Goal: Task Accomplishment & Management: Manage account settings

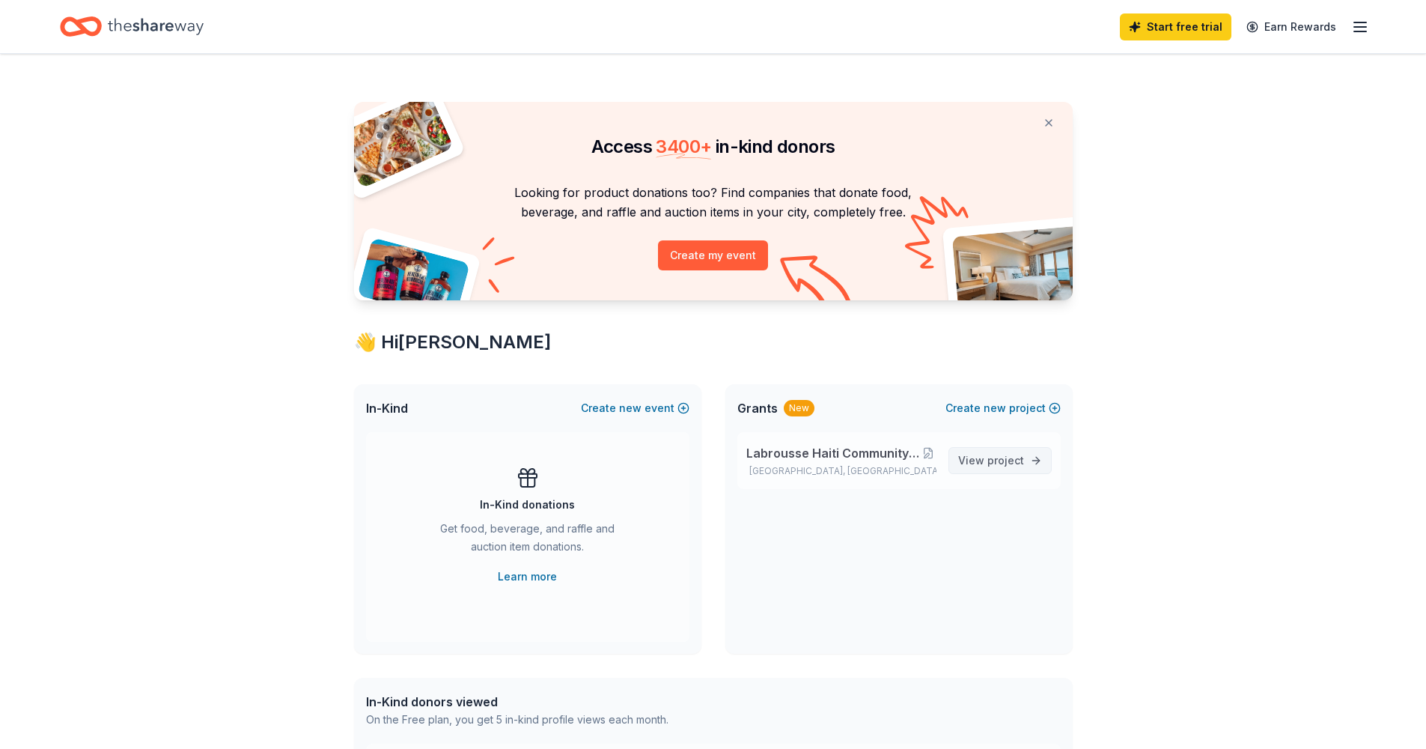
click at [978, 455] on span "View project" at bounding box center [991, 460] width 66 height 18
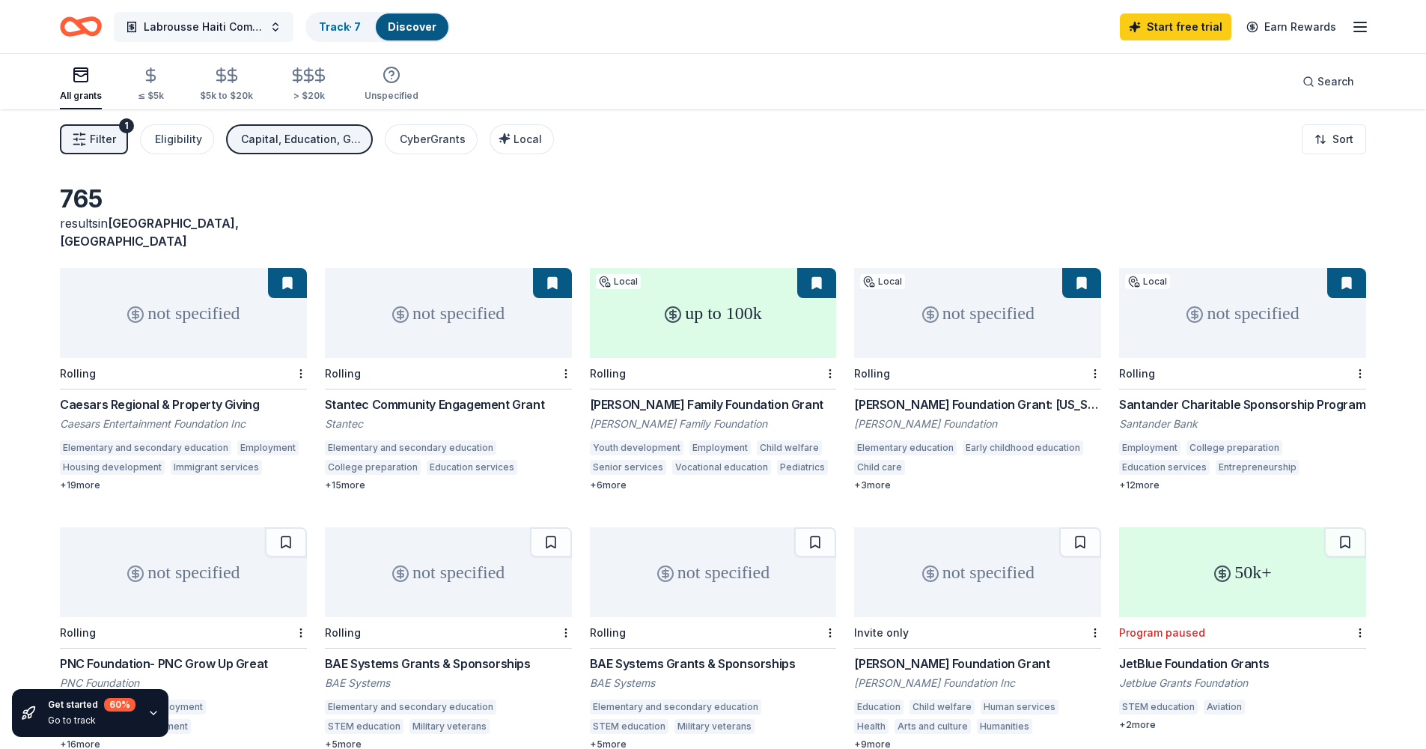
click at [190, 25] on span "Labrousse Haiti Community School - [GEOGRAPHIC_DATA]" at bounding box center [204, 27] width 120 height 18
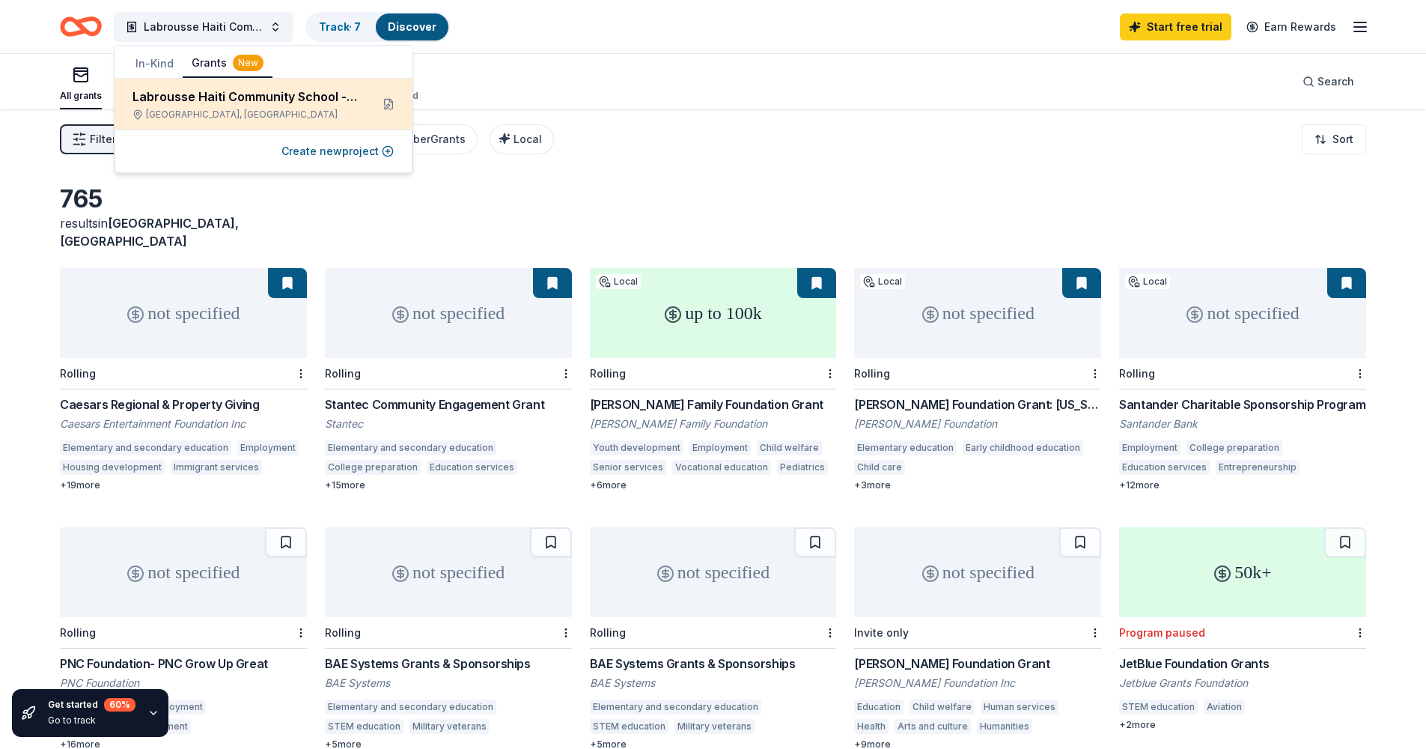
click at [209, 97] on div "Labrousse Haiti Community School - [GEOGRAPHIC_DATA]" at bounding box center [245, 97] width 226 height 18
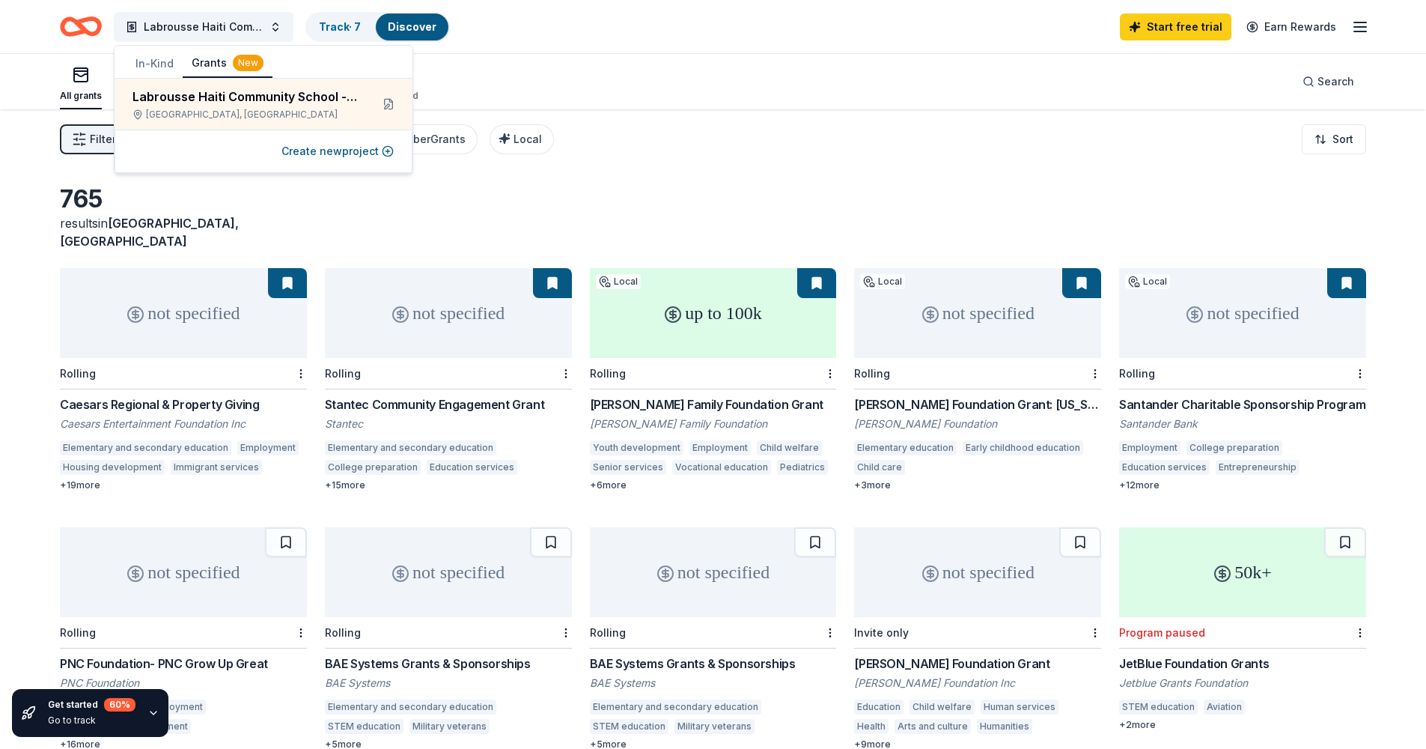
click at [218, 67] on button "Grants New" at bounding box center [228, 63] width 90 height 28
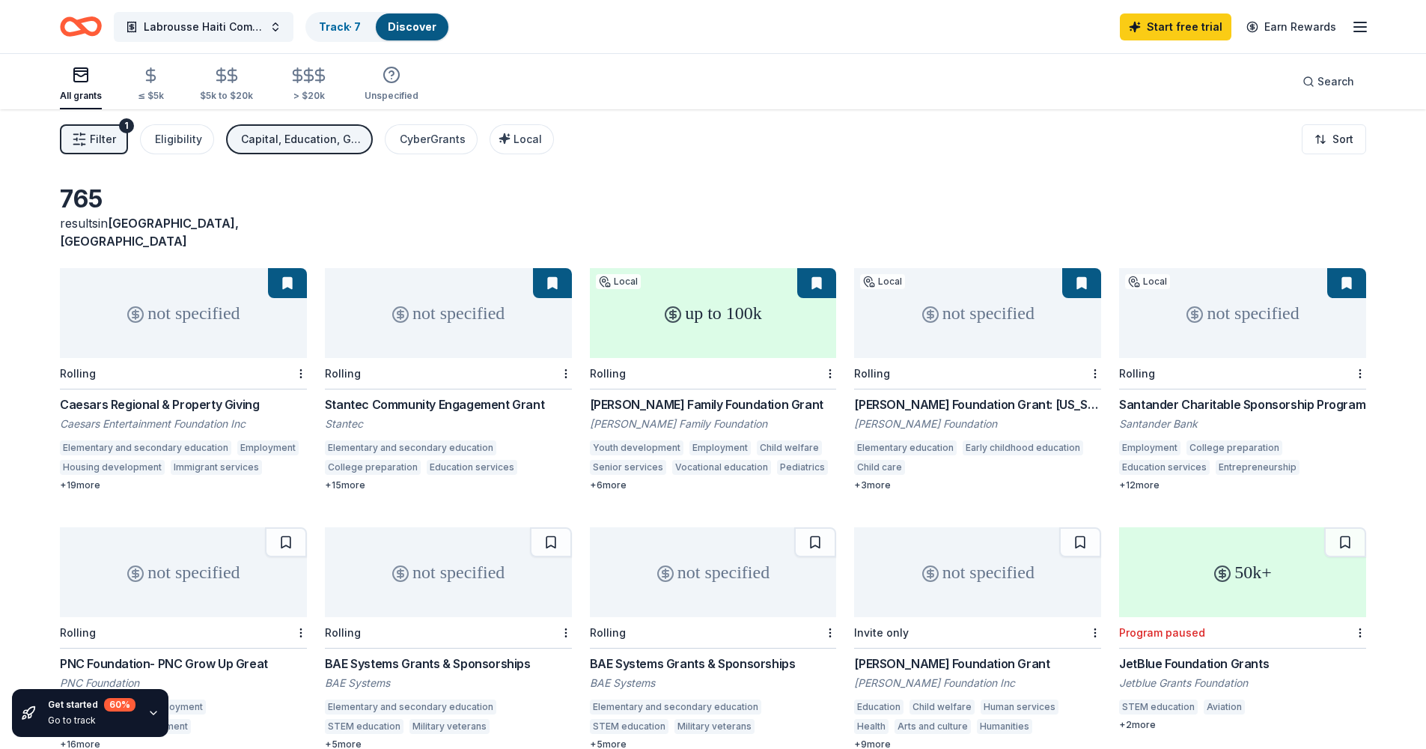
click at [79, 82] on rect "button" at bounding box center [80, 74] width 13 height 13
click at [1365, 31] on line "button" at bounding box center [1360, 31] width 12 height 0
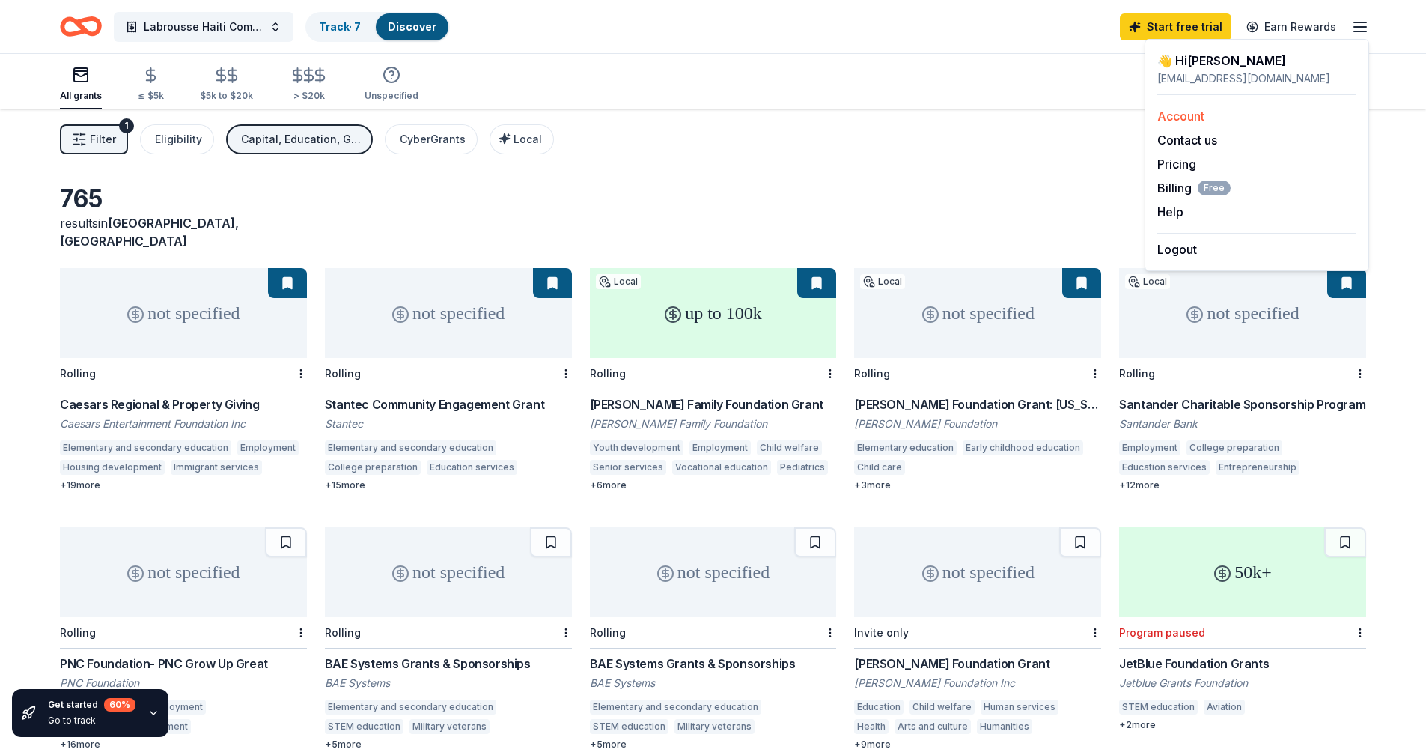
click at [1192, 121] on link "Account" at bounding box center [1180, 116] width 47 height 15
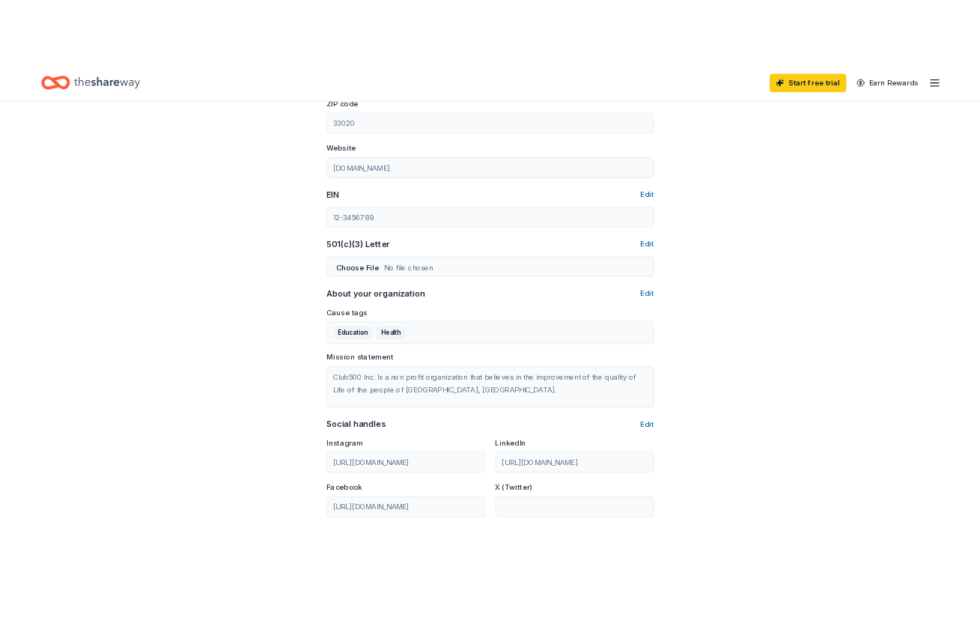
scroll to position [624, 0]
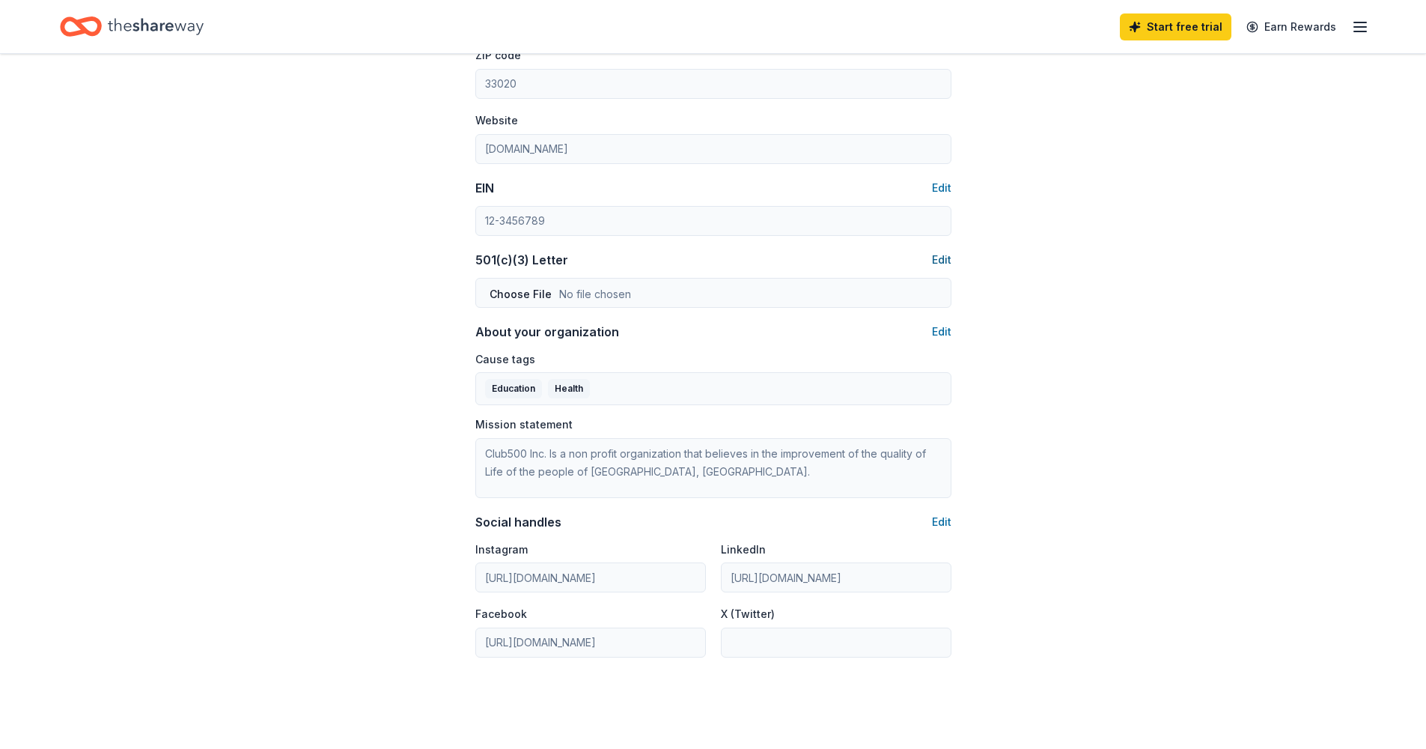
click at [936, 255] on button "Edit" at bounding box center [941, 260] width 19 height 18
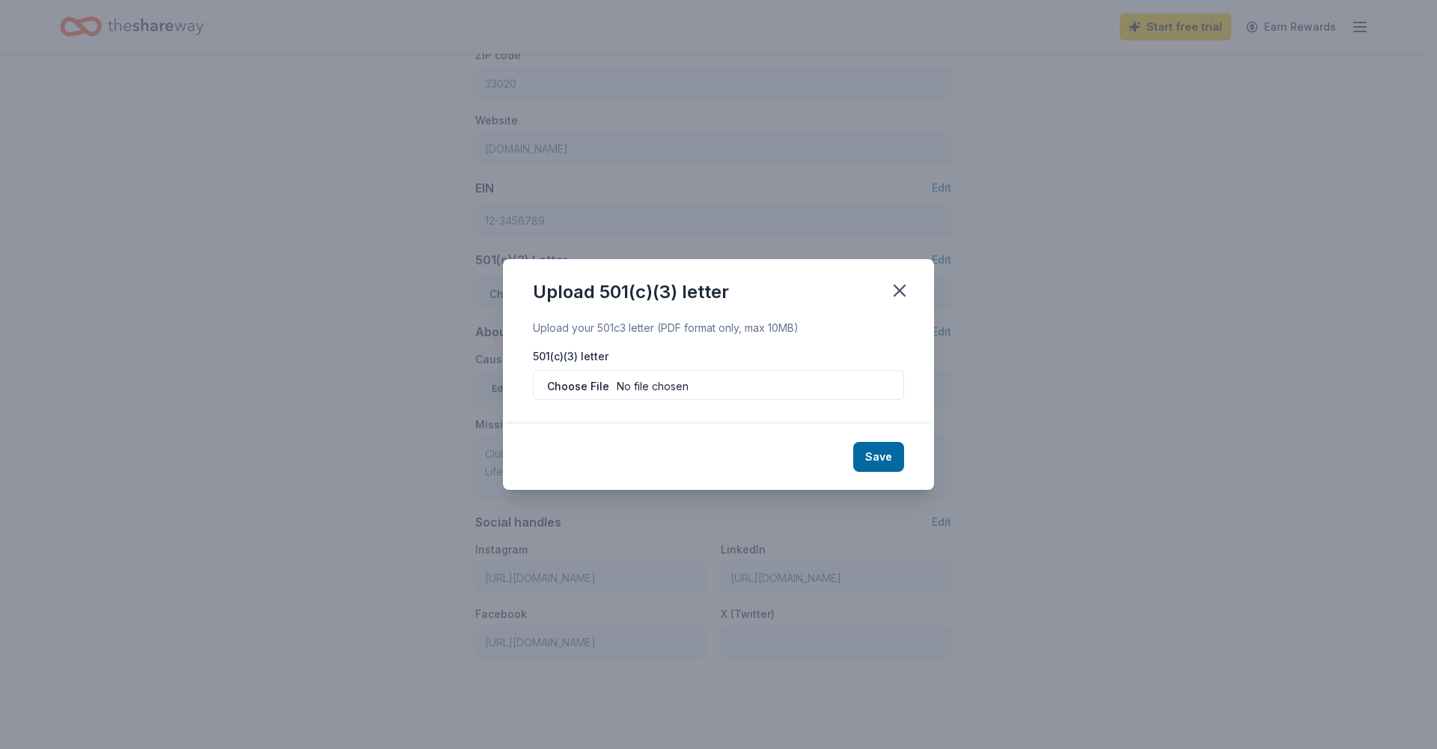
click at [586, 388] on input "file" at bounding box center [718, 385] width 371 height 30
type input "C:\fakepath\[US_STATE] 501C3 Tax exempt.pdf"
click at [874, 463] on button "Save" at bounding box center [878, 457] width 51 height 30
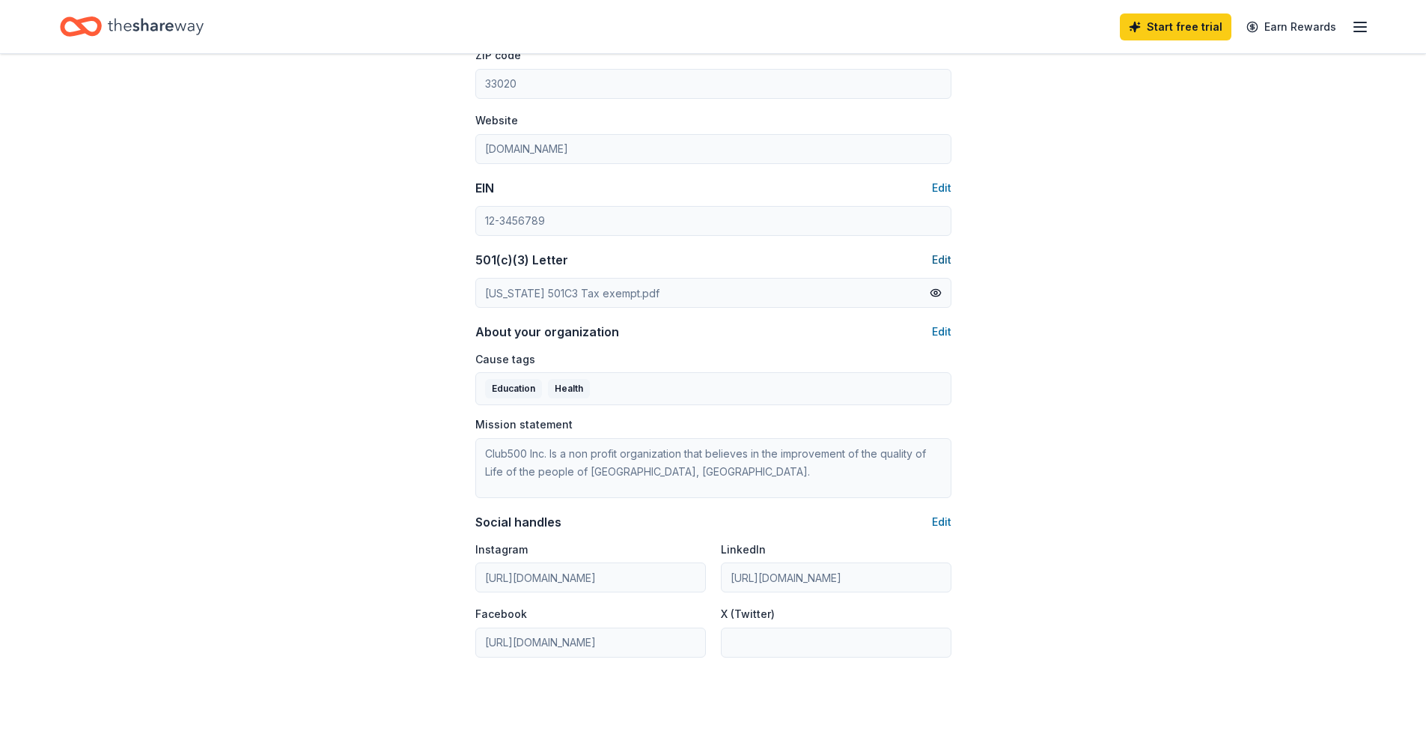
click at [944, 261] on button "Edit" at bounding box center [941, 260] width 19 height 18
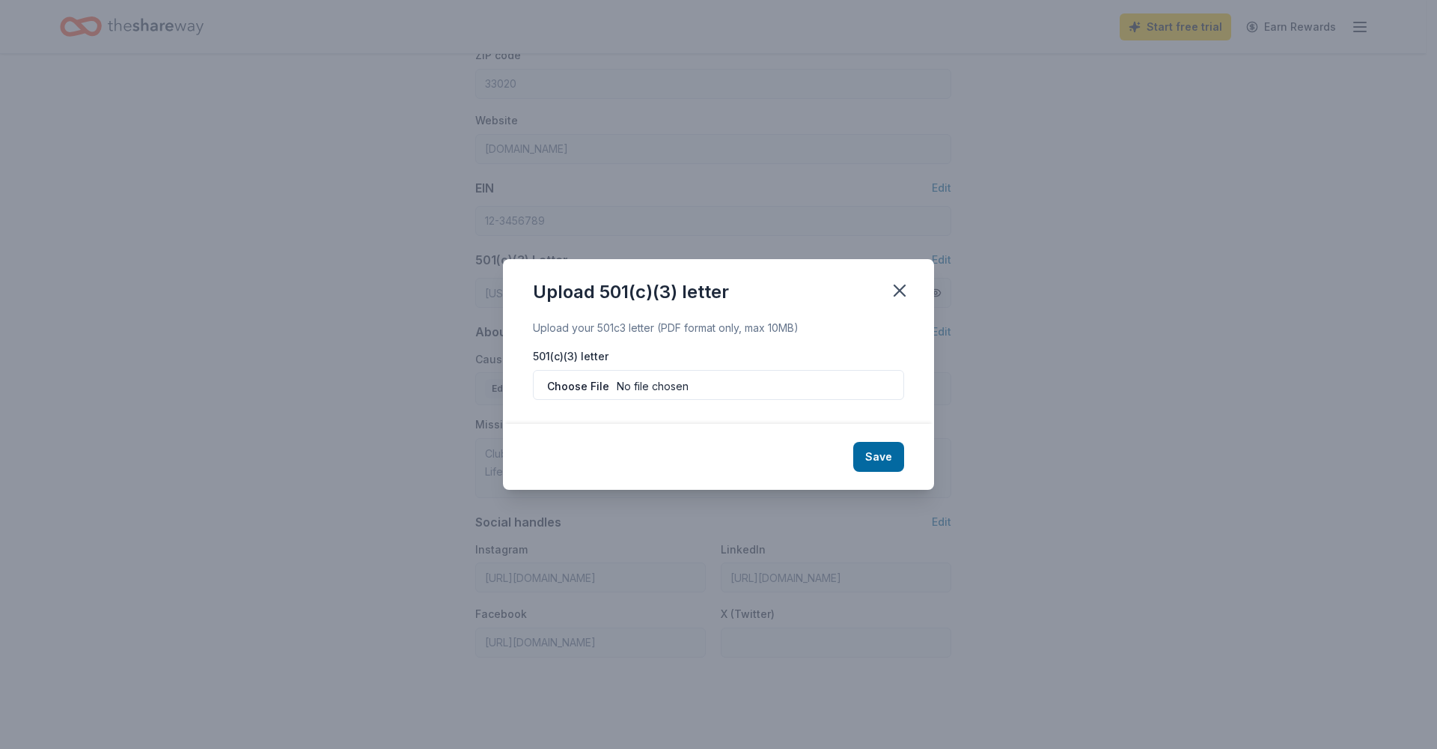
click at [576, 390] on input "file" at bounding box center [718, 385] width 371 height 30
click at [907, 293] on icon "button" at bounding box center [899, 290] width 21 height 21
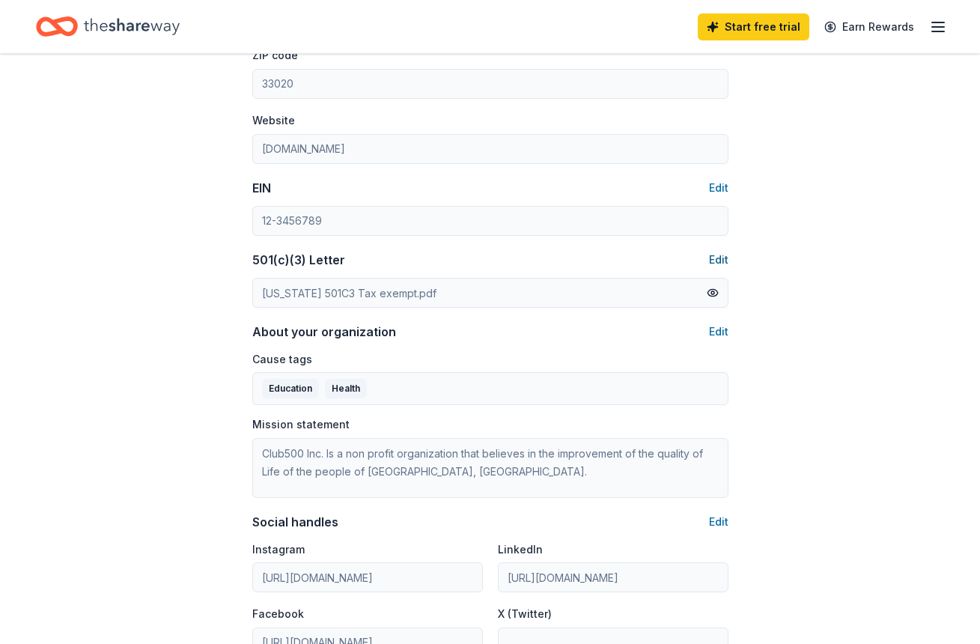
click at [724, 254] on button "Edit" at bounding box center [718, 260] width 19 height 18
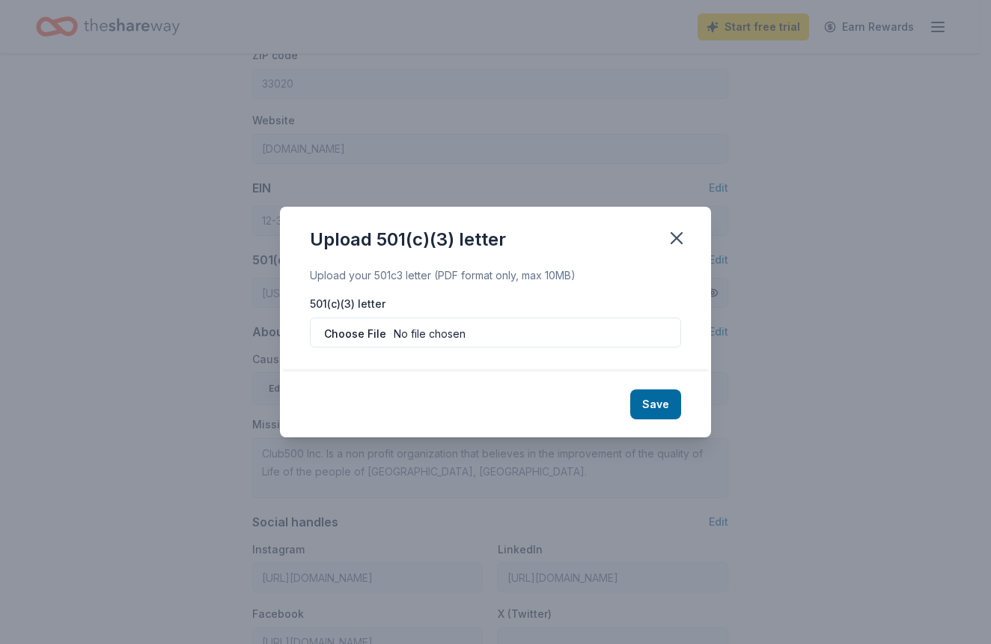
click at [377, 332] on input "file" at bounding box center [495, 332] width 371 height 30
type input "C:\fakepath\Club500-501C3. letter.pdf"
click at [659, 412] on button "Save" at bounding box center [655, 404] width 51 height 30
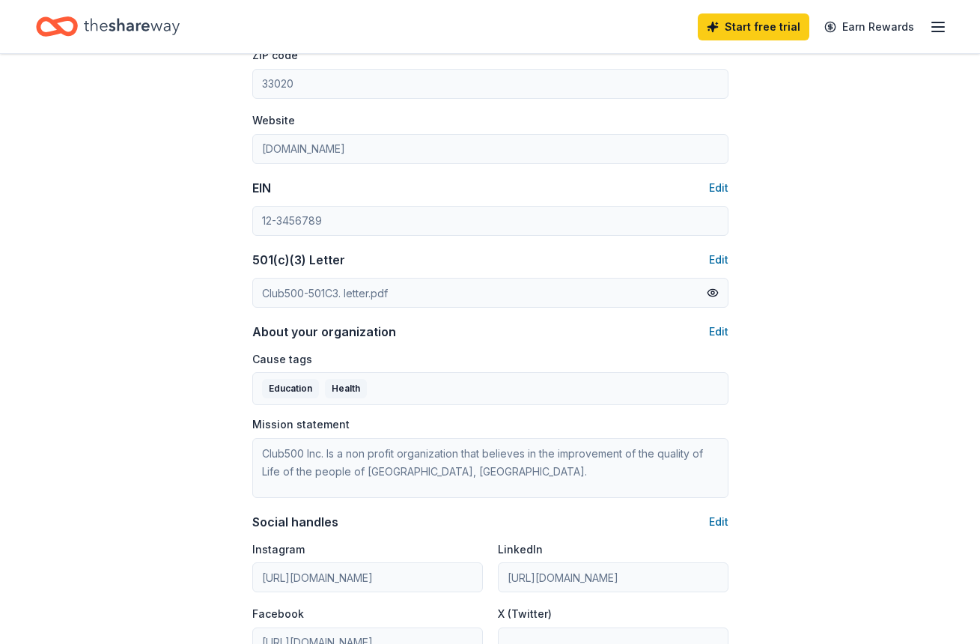
click at [869, 347] on div "Account About me Profile Edit First name [PERSON_NAME] Last name [PERSON_NAME] …" at bounding box center [490, 99] width 980 height 1338
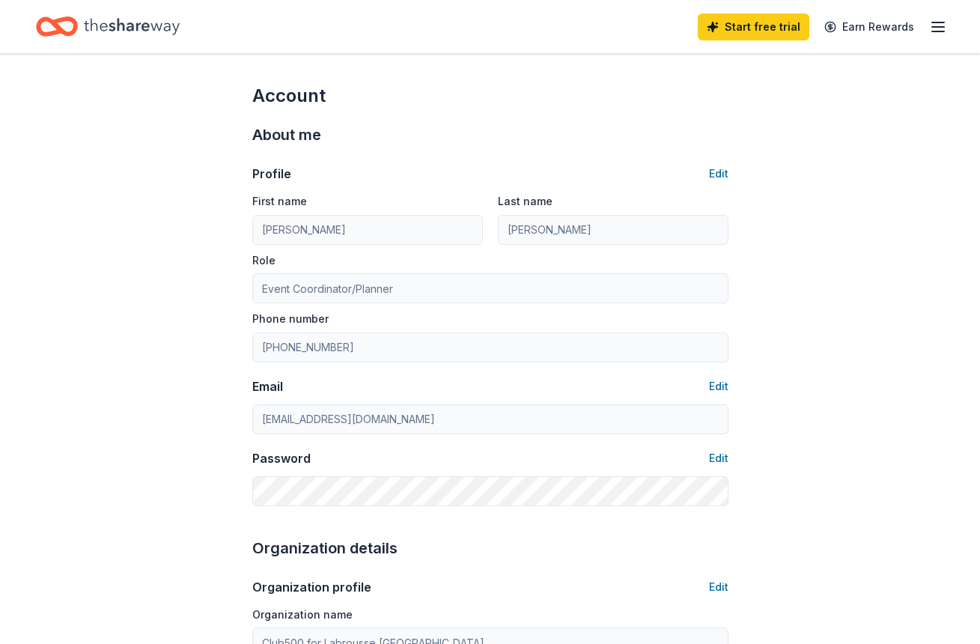
scroll to position [5, 0]
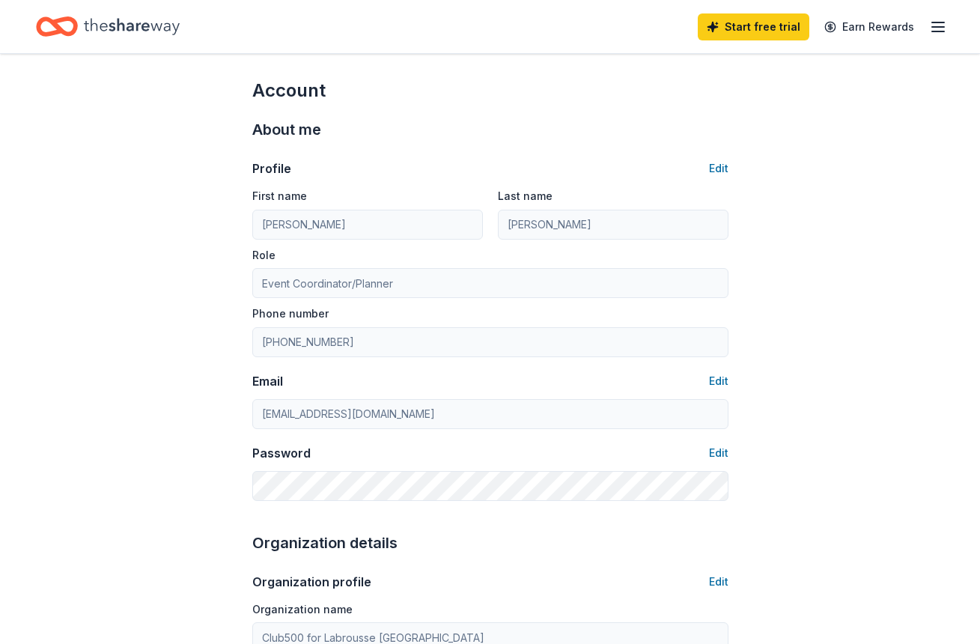
click at [942, 27] on line "button" at bounding box center [938, 27] width 12 height 0
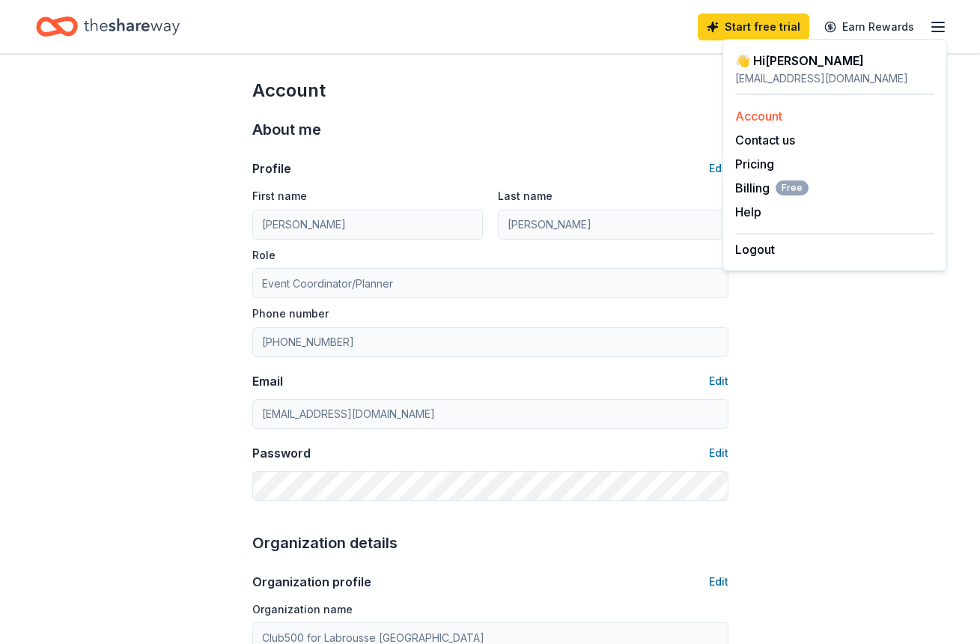
click at [756, 118] on link "Account" at bounding box center [758, 116] width 47 height 15
click at [601, 101] on div "Account" at bounding box center [490, 91] width 476 height 24
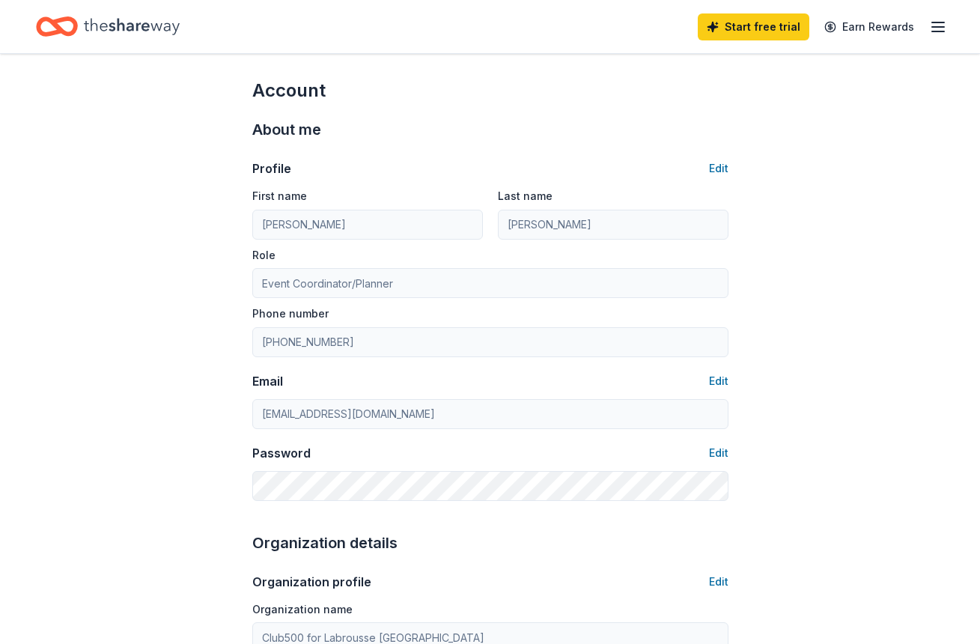
click at [936, 31] on line "button" at bounding box center [938, 31] width 12 height 0
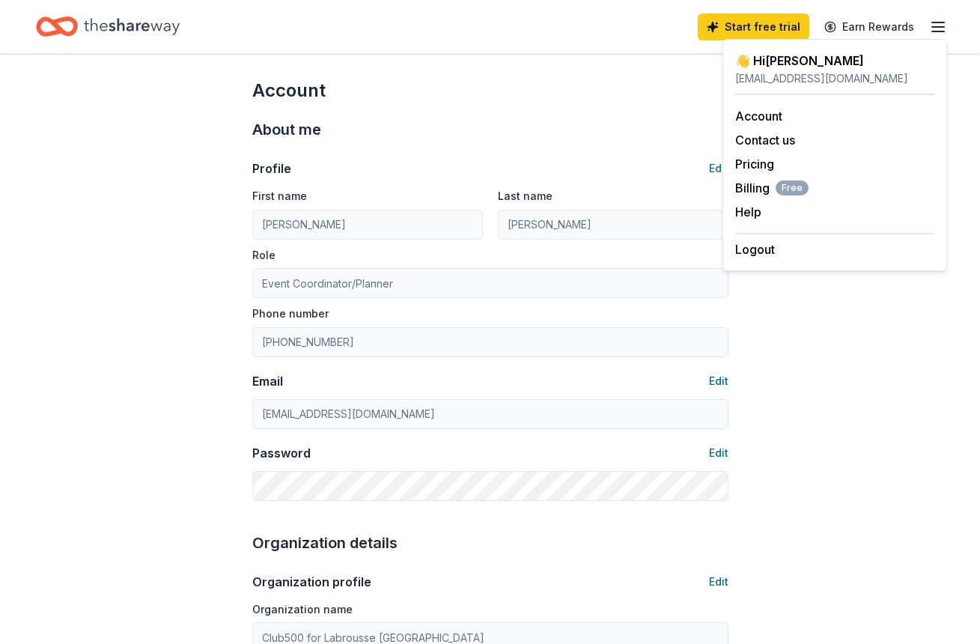
click at [790, 59] on div "👋 Hi [PERSON_NAME]" at bounding box center [834, 61] width 199 height 18
click at [769, 119] on link "Account" at bounding box center [758, 116] width 47 height 15
drag, startPoint x: 556, startPoint y: 109, endPoint x: 615, endPoint y: 4, distance: 120.0
click at [556, 108] on div "About me Profile Edit First name [PERSON_NAME] Last name [PERSON_NAME] Role Eve…" at bounding box center [490, 309] width 476 height 413
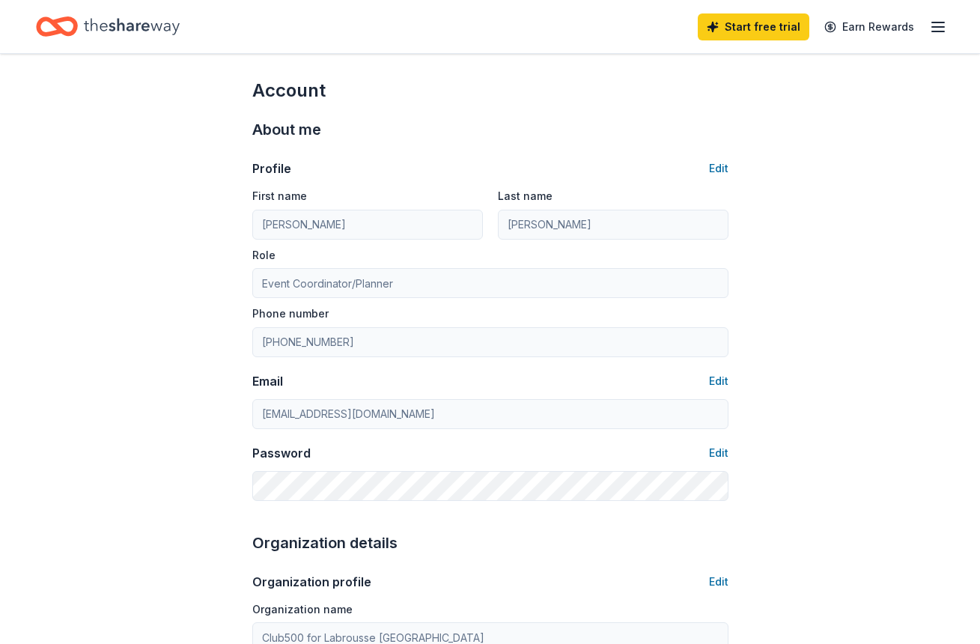
click at [93, 21] on icon "Home" at bounding box center [132, 26] width 96 height 31
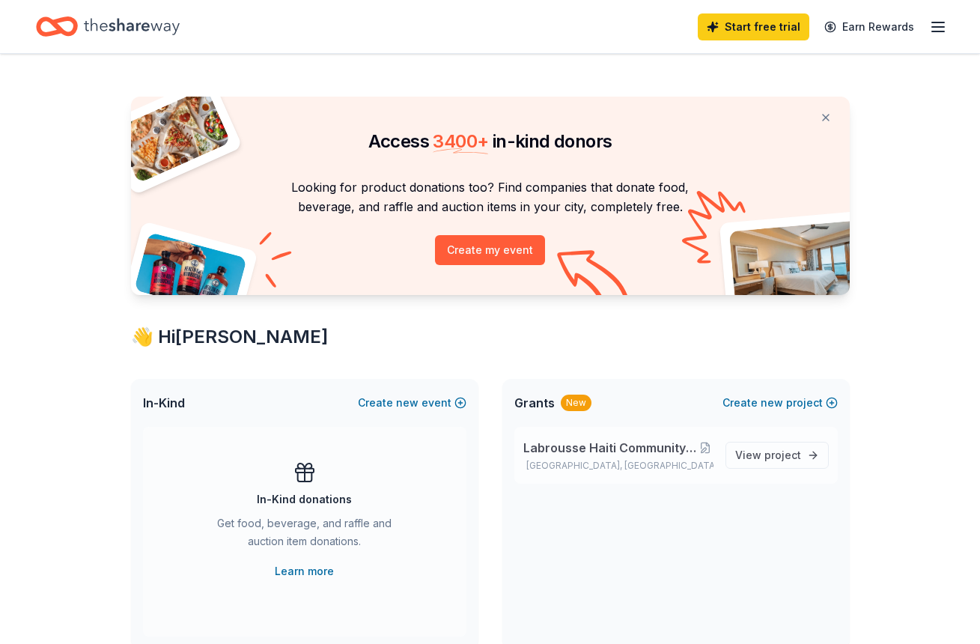
click at [648, 451] on span "Labrousse Haiti Community School - [GEOGRAPHIC_DATA]" at bounding box center [610, 448] width 175 height 18
click at [780, 454] on span "project" at bounding box center [782, 454] width 37 height 13
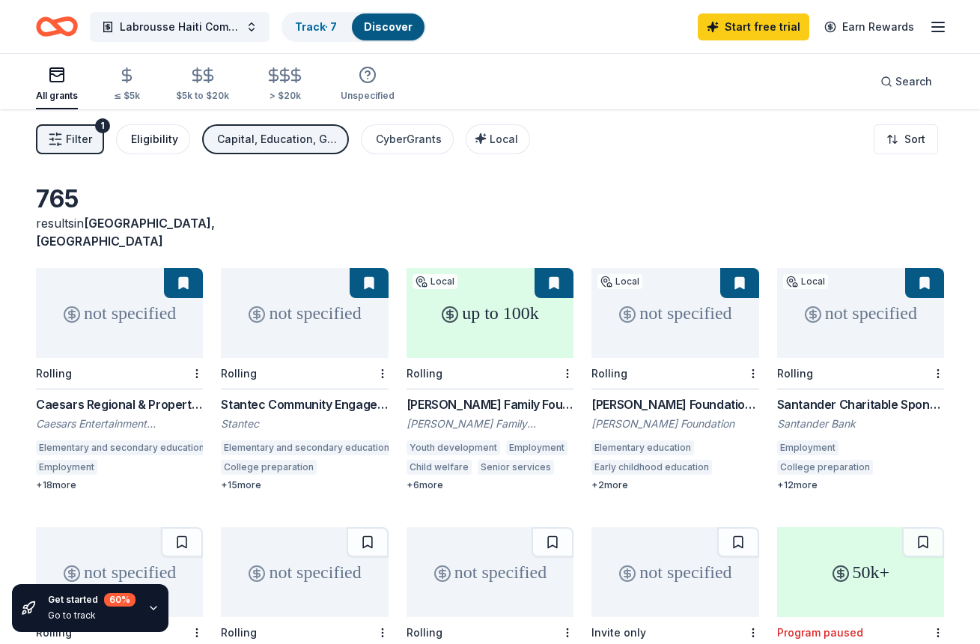
drag, startPoint x: 140, startPoint y: 128, endPoint x: 142, endPoint y: 142, distance: 14.4
click at [142, 142] on button "Eligibility" at bounding box center [153, 139] width 74 height 30
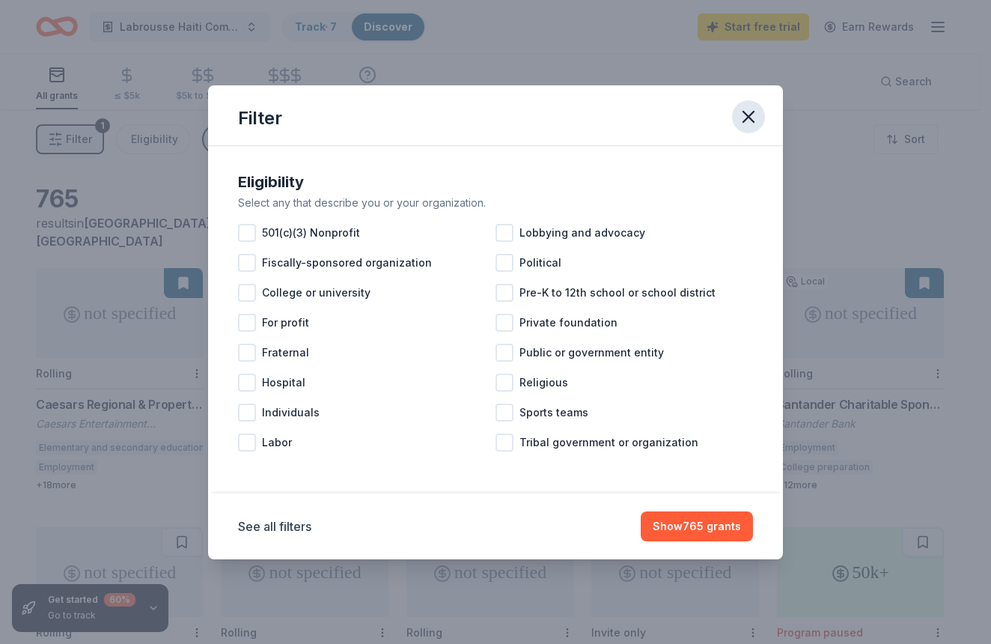
click at [748, 119] on icon "button" at bounding box center [748, 116] width 21 height 21
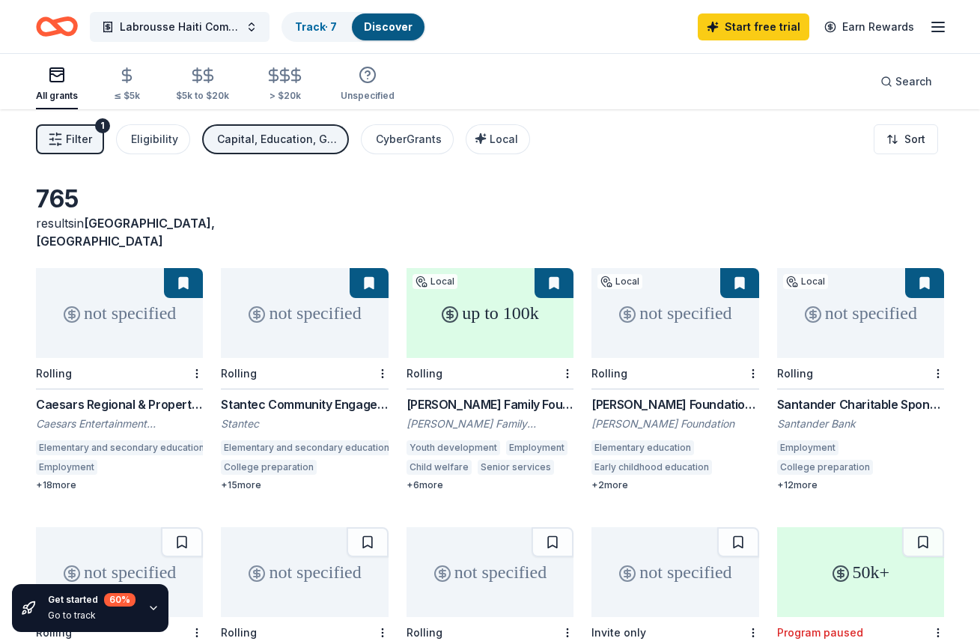
click at [942, 31] on line "button" at bounding box center [938, 31] width 12 height 0
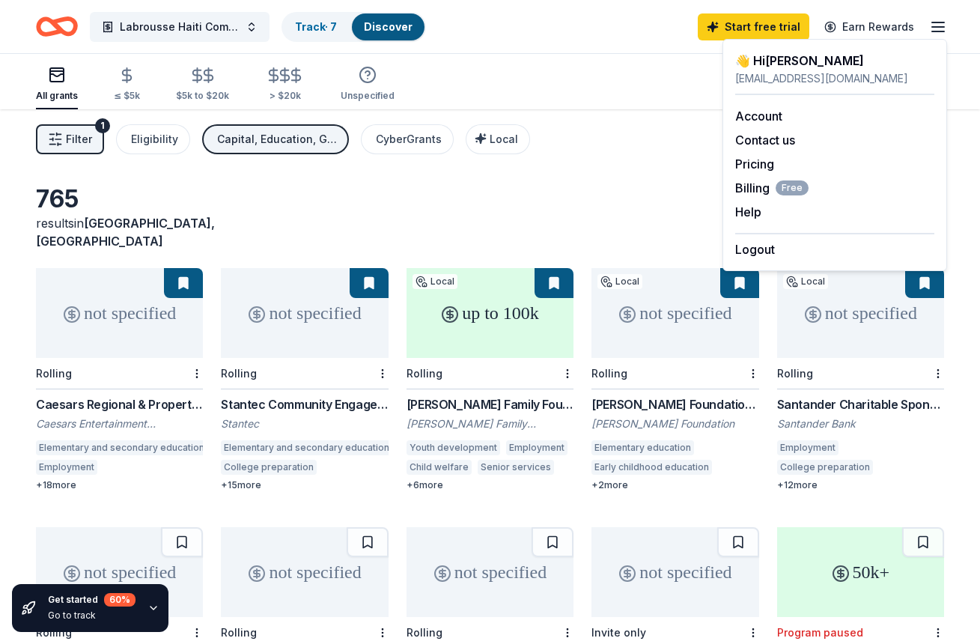
click at [780, 246] on div "Logout" at bounding box center [834, 245] width 199 height 25
